Goal: Navigation & Orientation: Find specific page/section

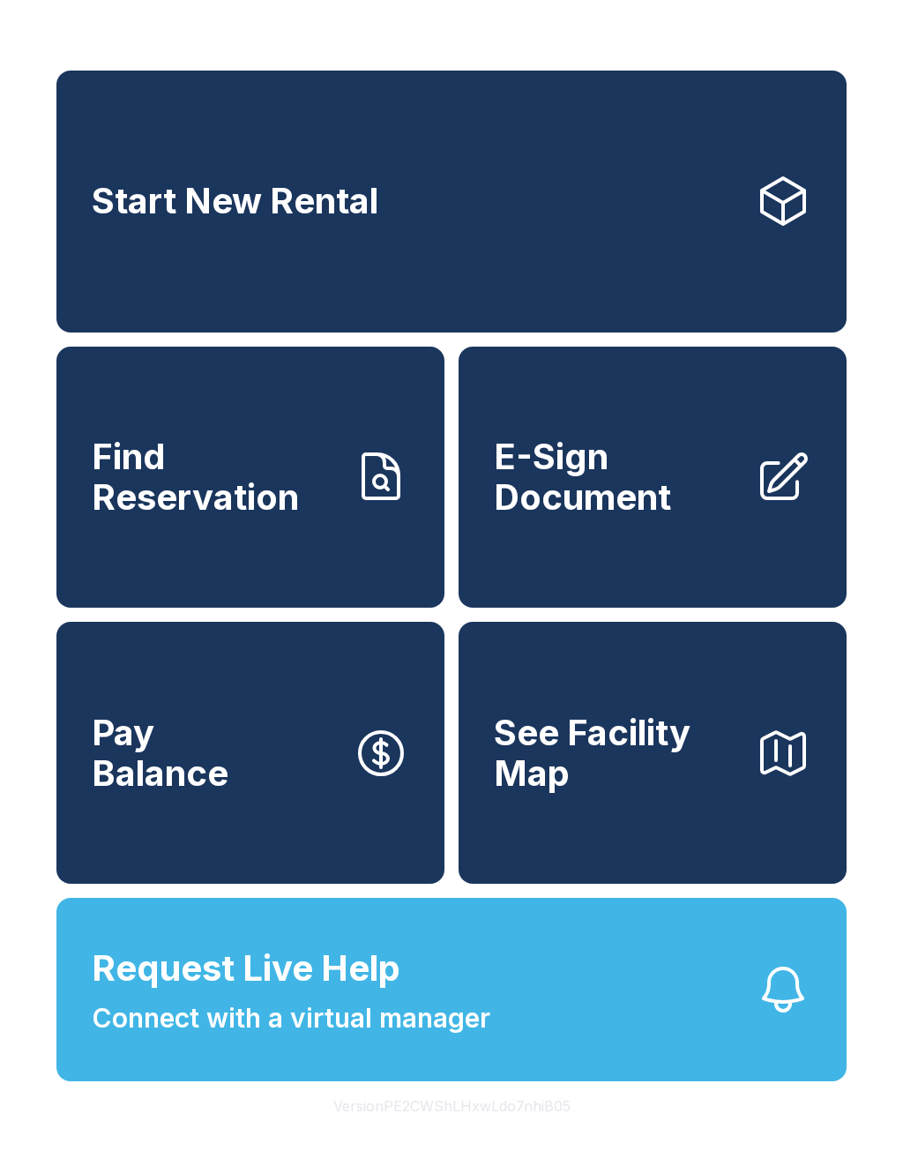
click at [365, 185] on link "Start New Rental" at bounding box center [451, 202] width 790 height 262
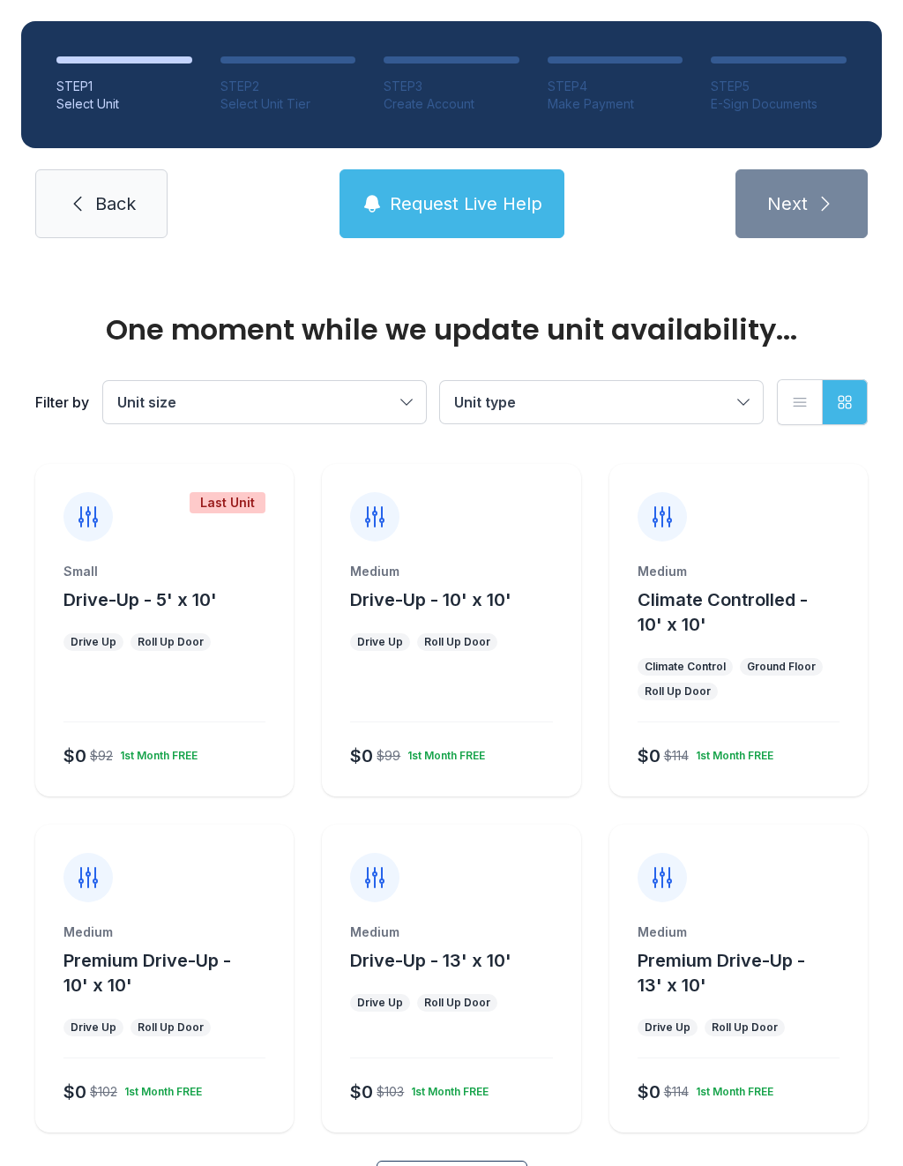
click at [117, 197] on span "Back" at bounding box center [115, 203] width 41 height 25
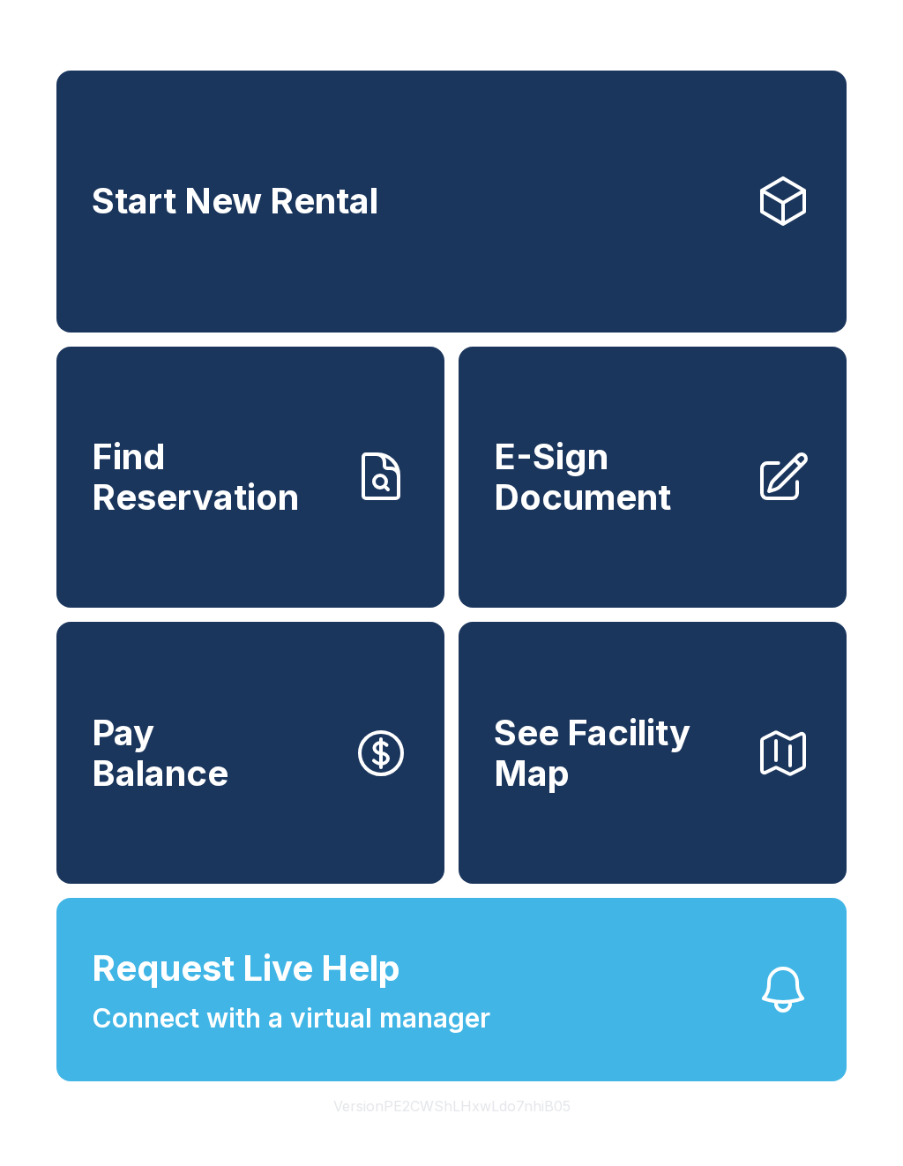
click at [595, 509] on span "E-Sign Document" at bounding box center [617, 477] width 247 height 80
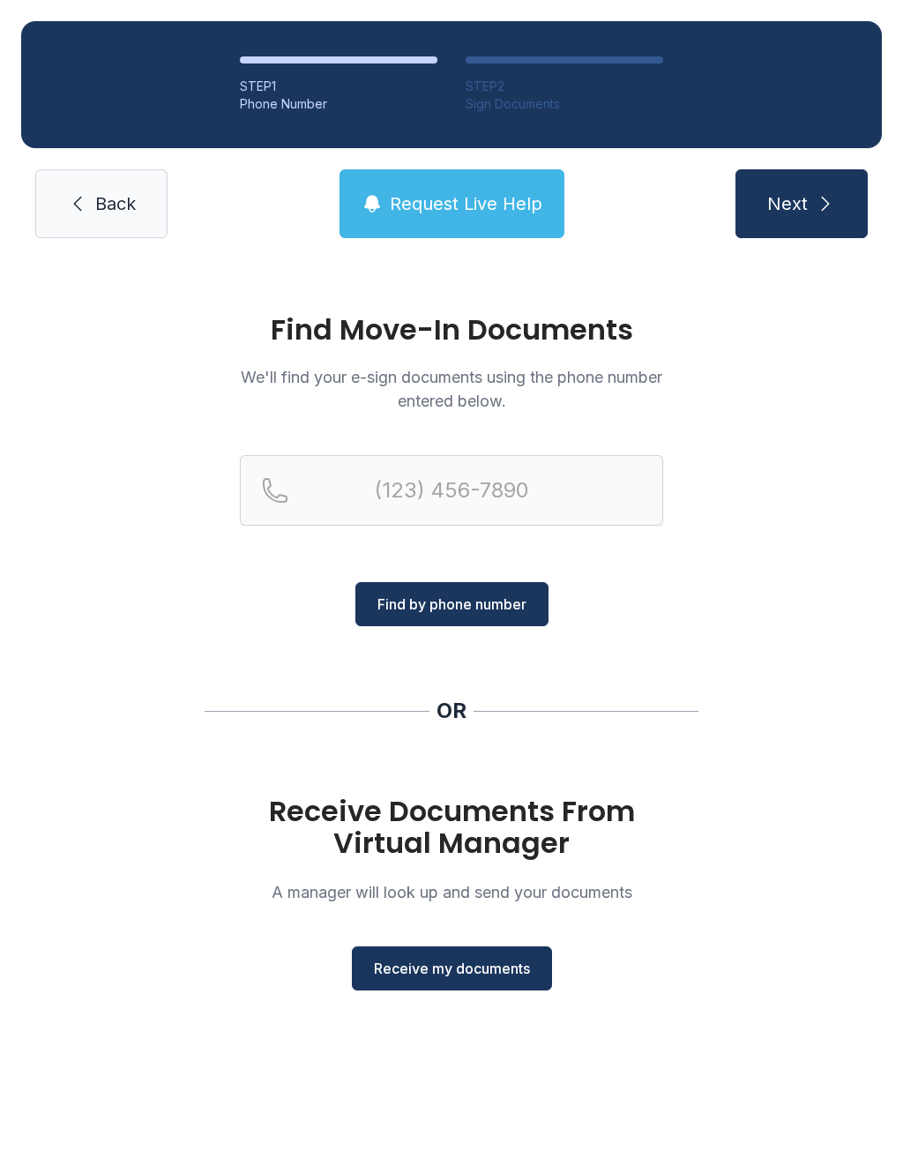
click at [119, 195] on span "Back" at bounding box center [115, 203] width 41 height 25
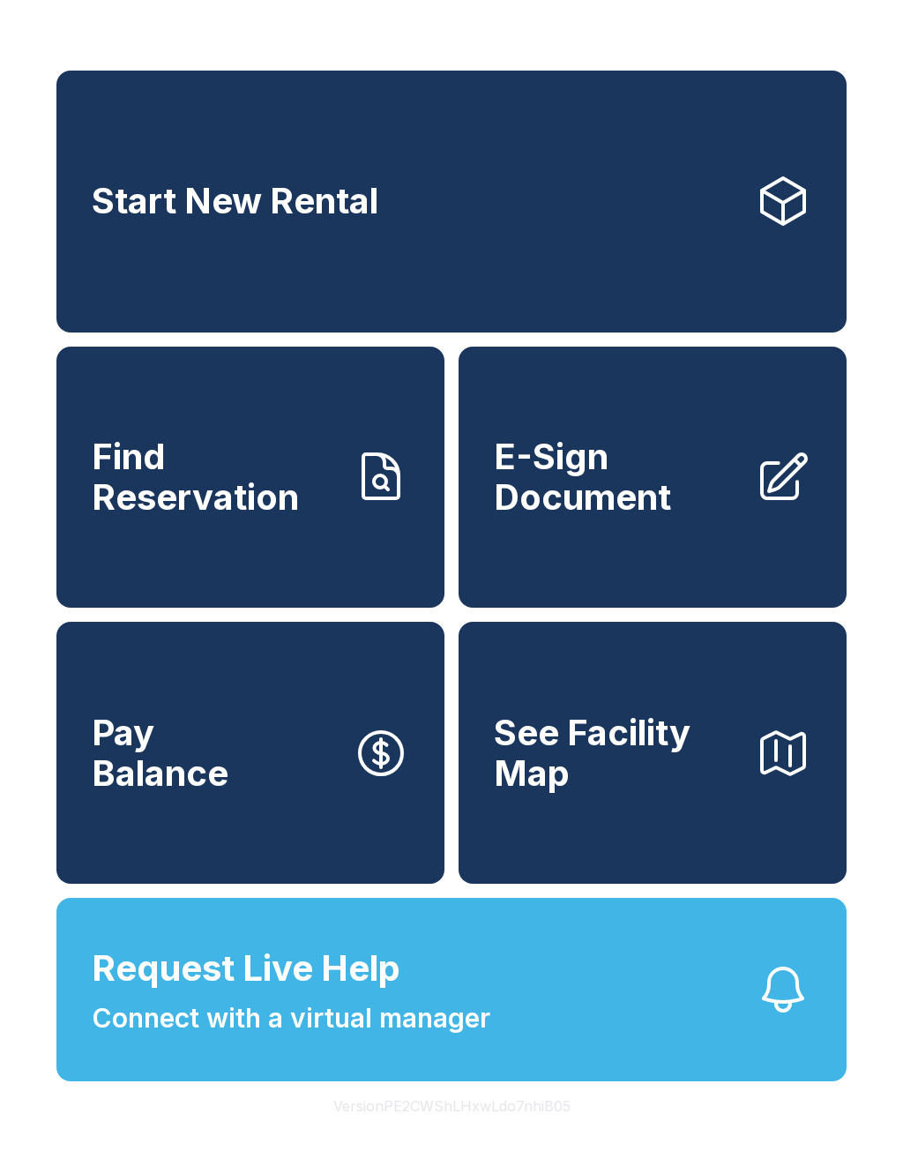
click at [621, 745] on span "See Facility Map" at bounding box center [617, 753] width 247 height 80
